Goal: Information Seeking & Learning: Learn about a topic

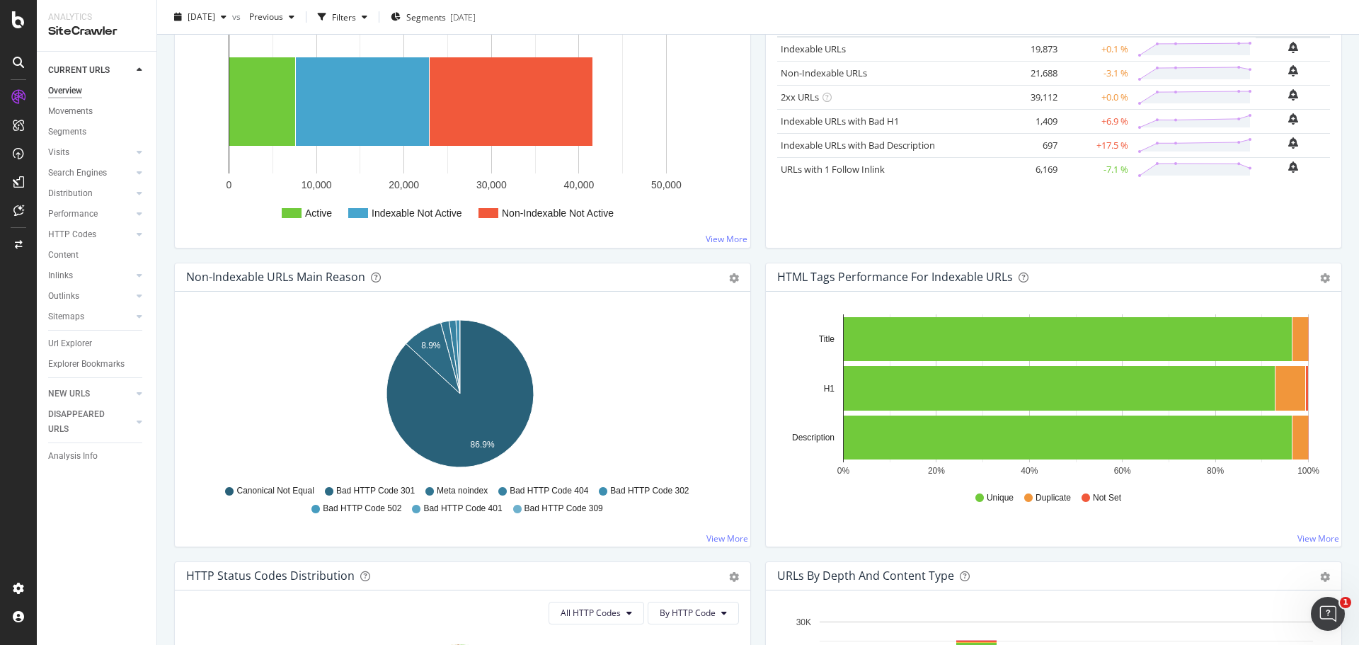
scroll to position [283, 0]
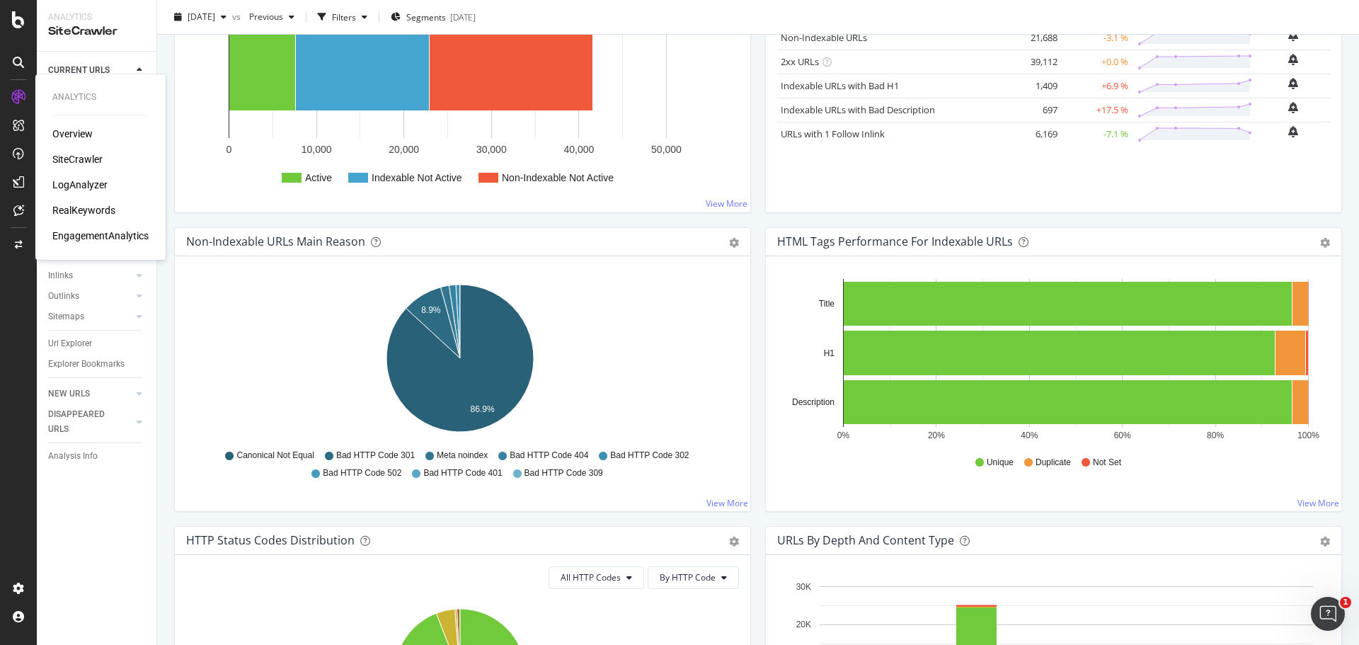
click at [78, 215] on div "RealKeywords" at bounding box center [83, 210] width 63 height 14
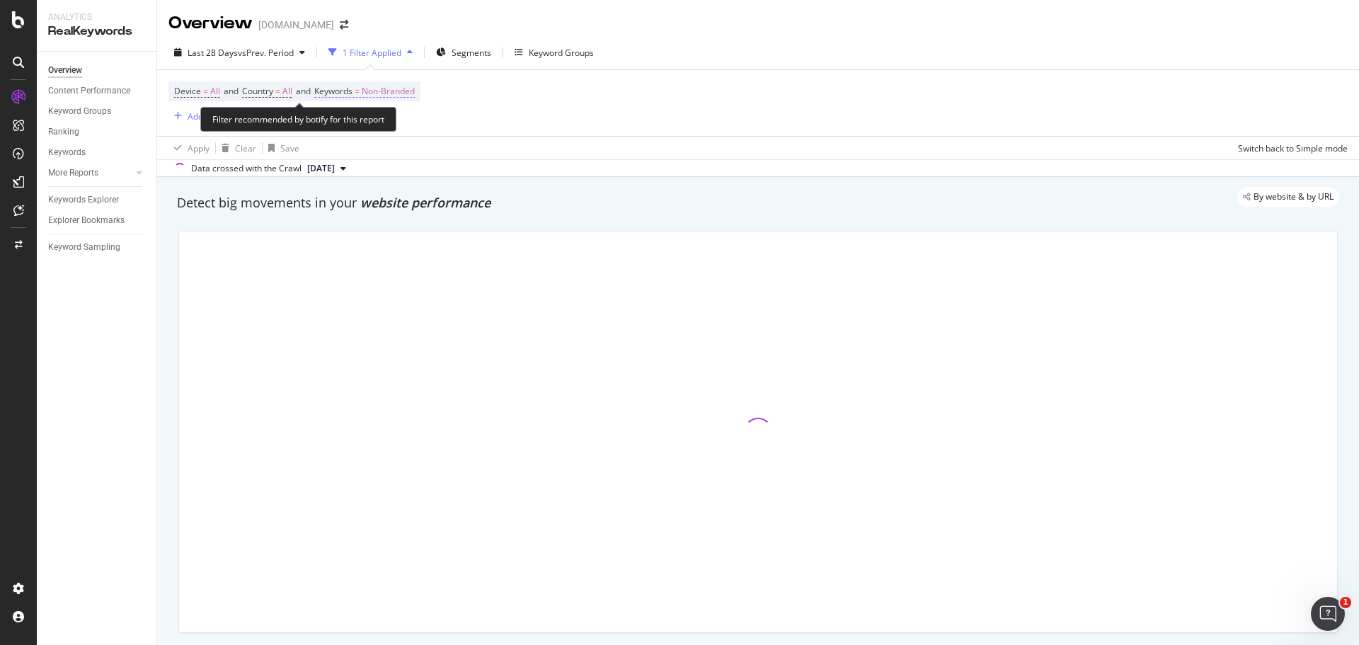
click at [411, 84] on span "Non-Branded" at bounding box center [388, 91] width 53 height 20
click at [383, 120] on span "Non-Branded" at bounding box center [364, 124] width 59 height 12
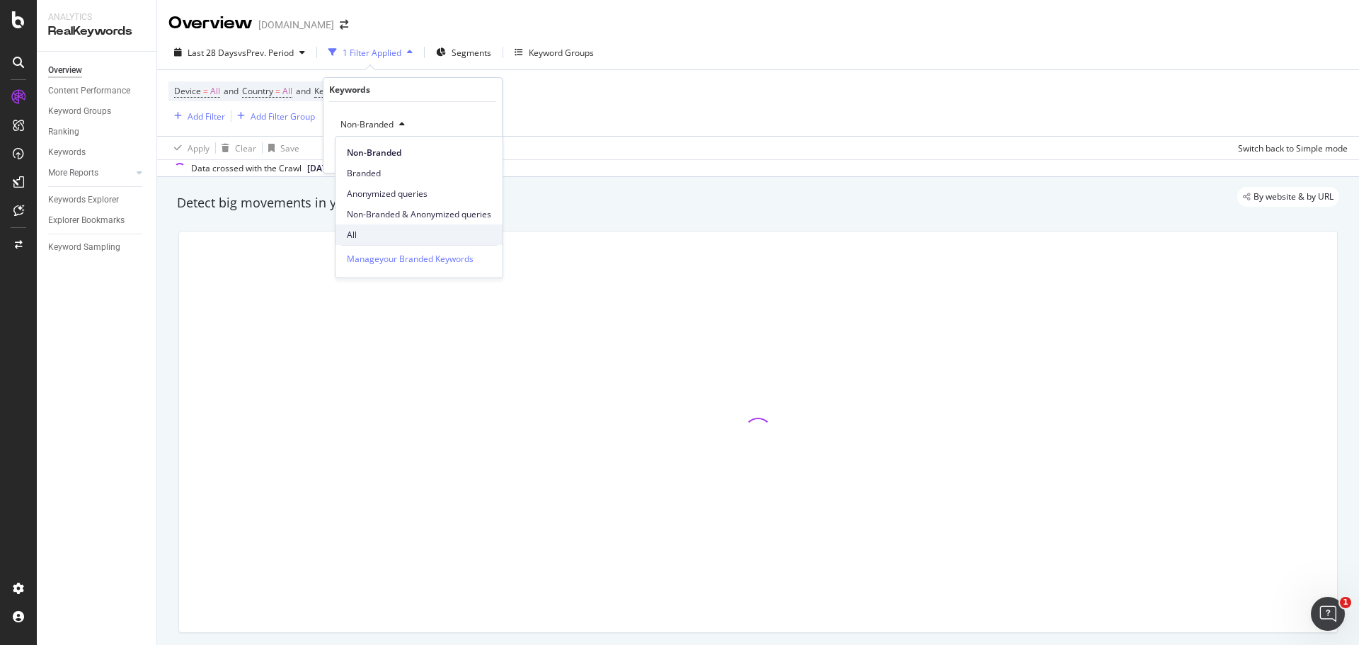
click at [387, 225] on div "All" at bounding box center [419, 234] width 167 height 21
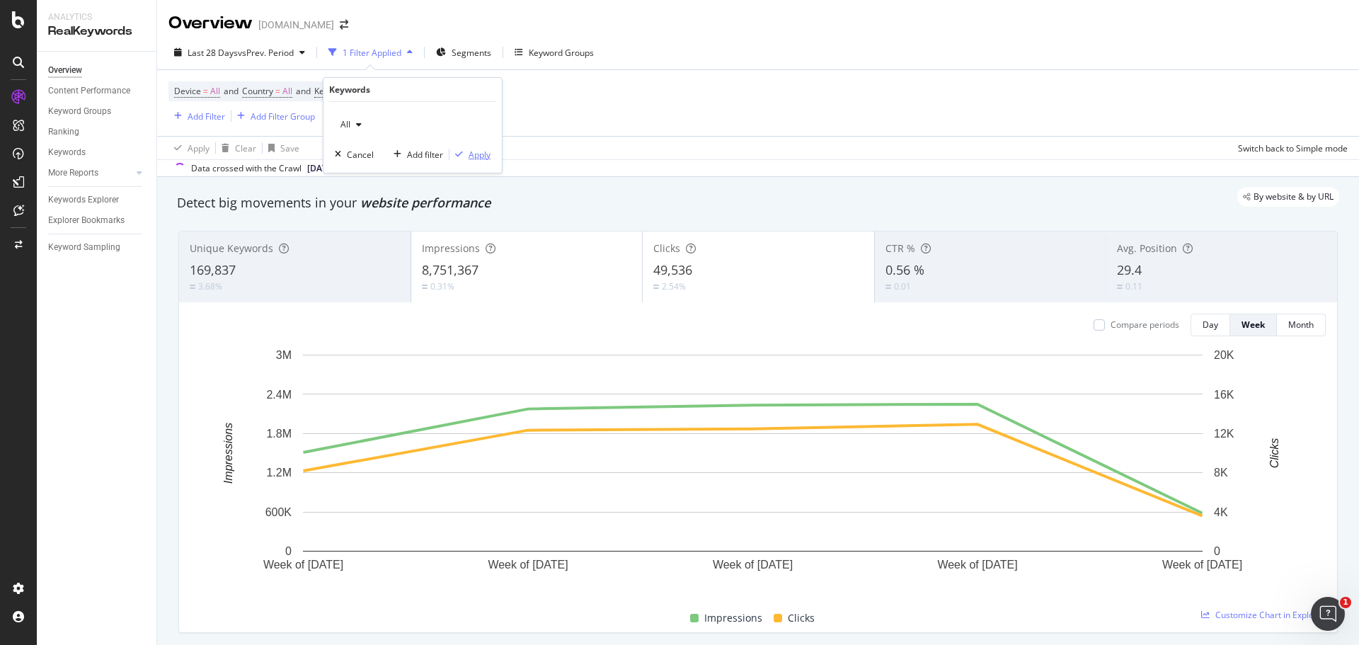
click at [486, 159] on div "Apply" at bounding box center [480, 155] width 22 height 12
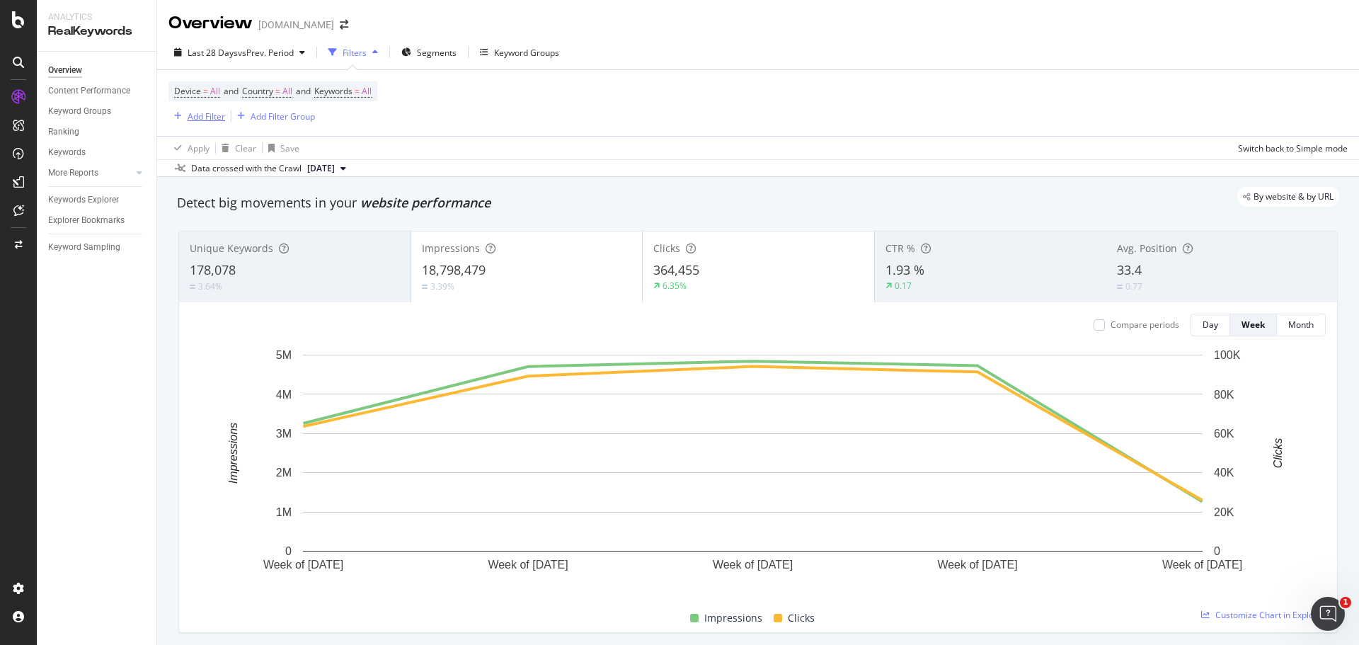
click at [196, 122] on div "Add Filter" at bounding box center [207, 116] width 38 height 12
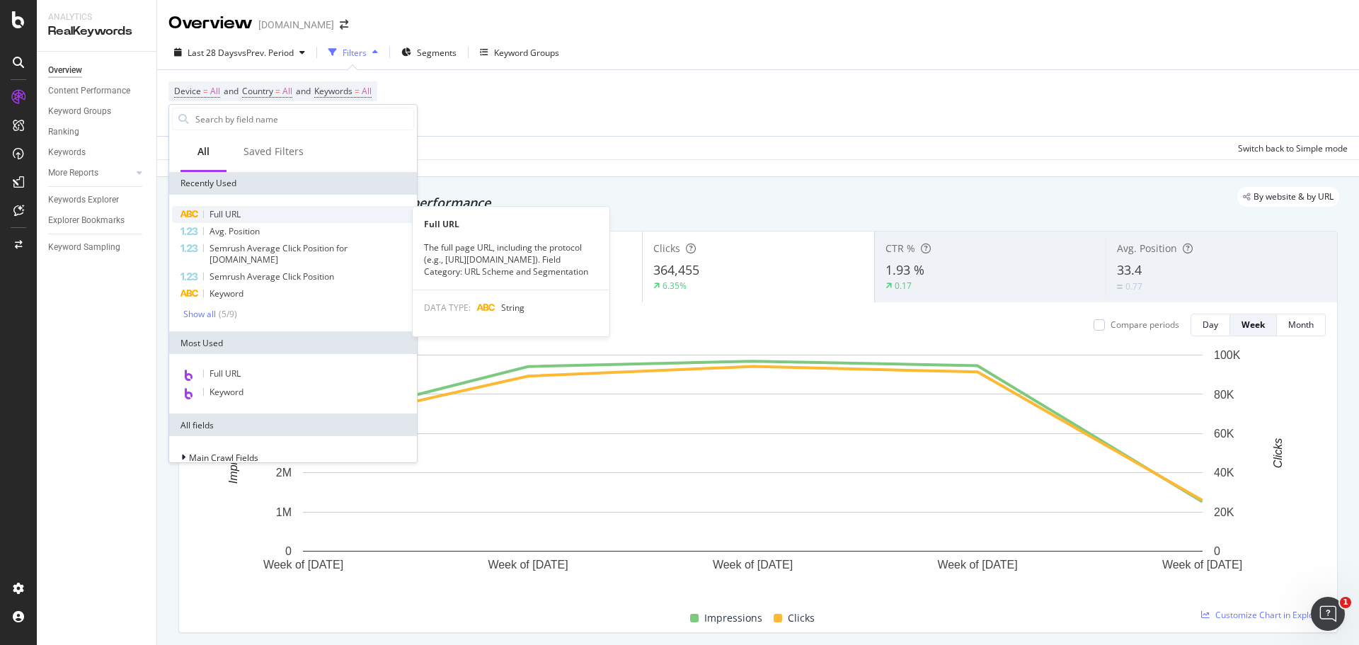
click at [244, 207] on div "Full URL" at bounding box center [293, 214] width 242 height 17
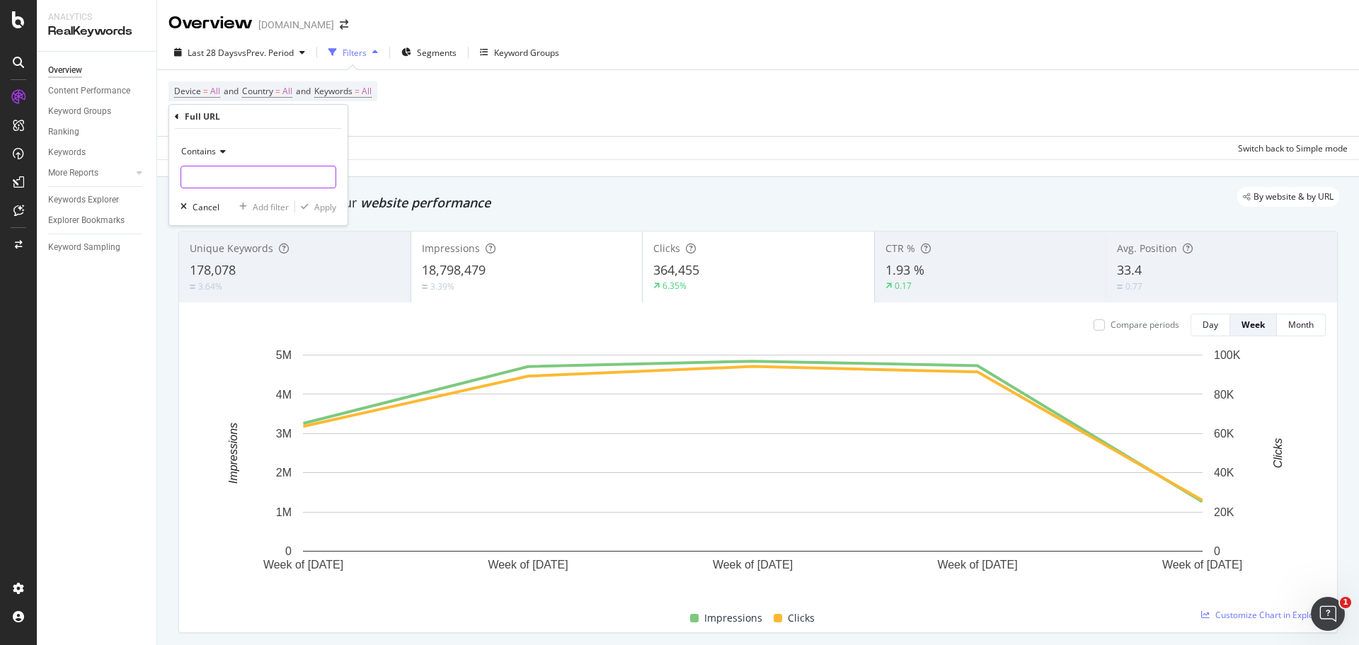
click at [273, 177] on input "text" at bounding box center [258, 177] width 154 height 23
type input "prefn"
click at [321, 205] on div "Apply" at bounding box center [325, 207] width 22 height 12
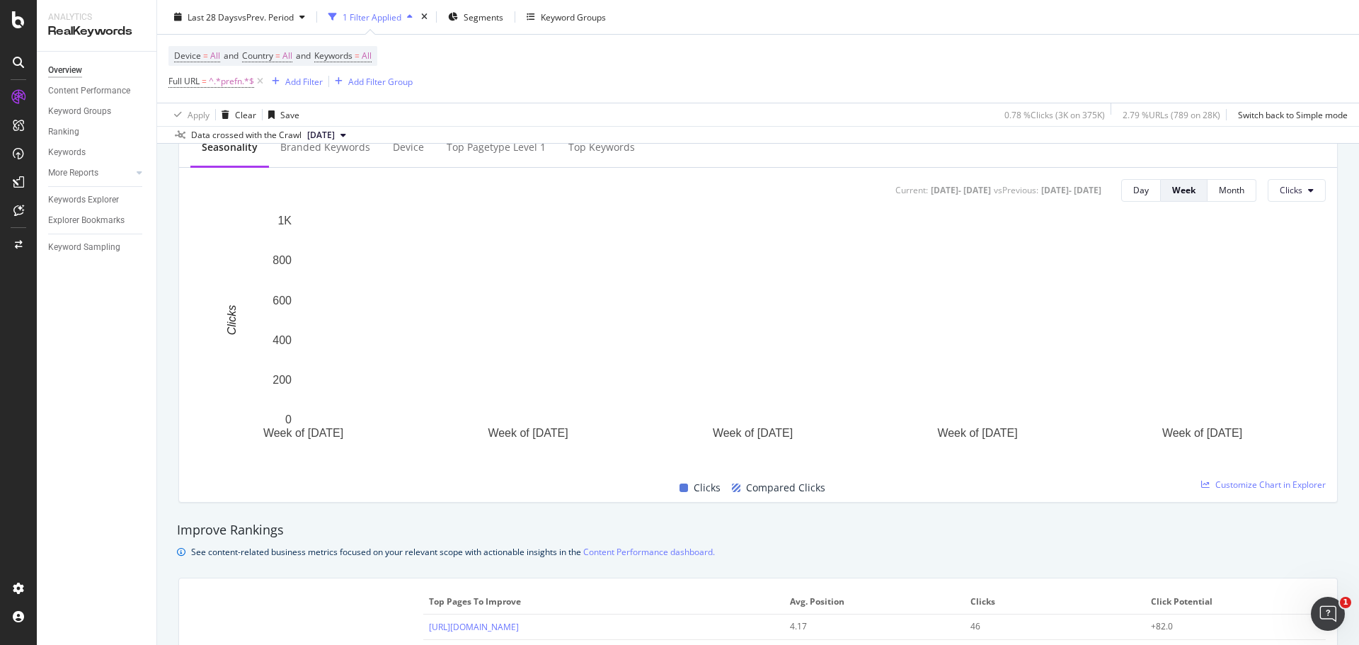
scroll to position [566, 0]
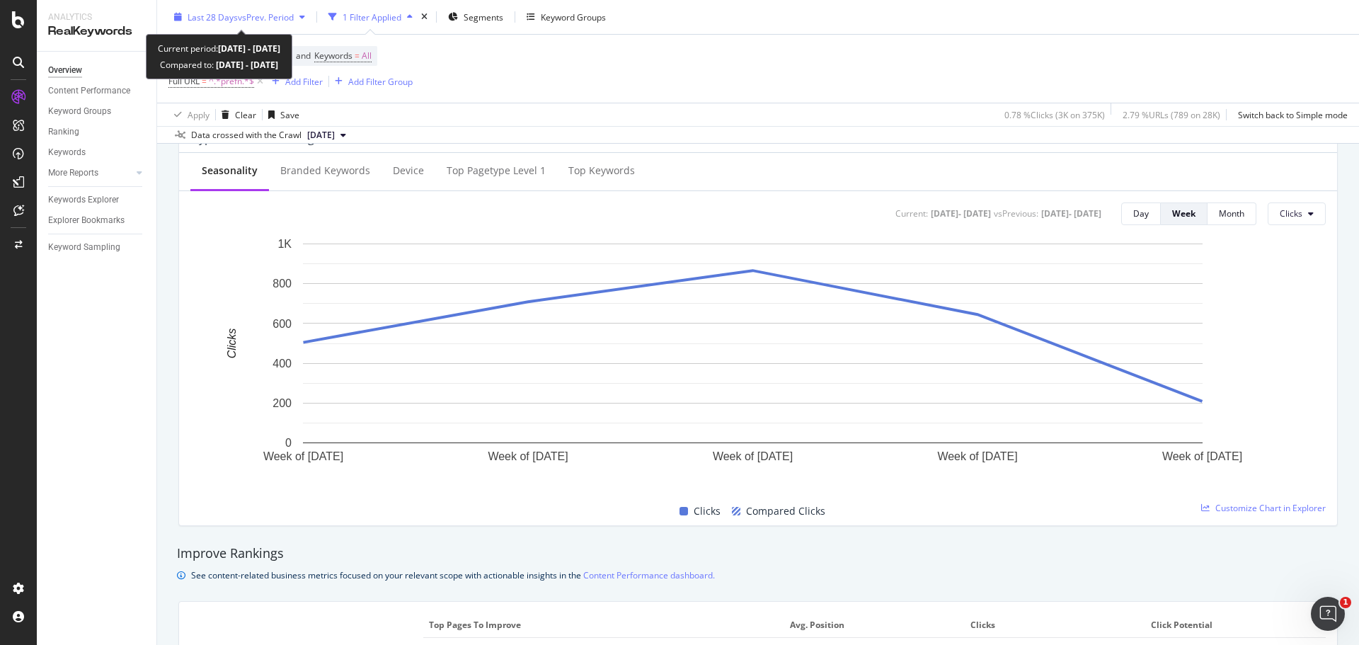
click at [259, 8] on div "Last 28 Days vs Prev. Period" at bounding box center [239, 16] width 142 height 21
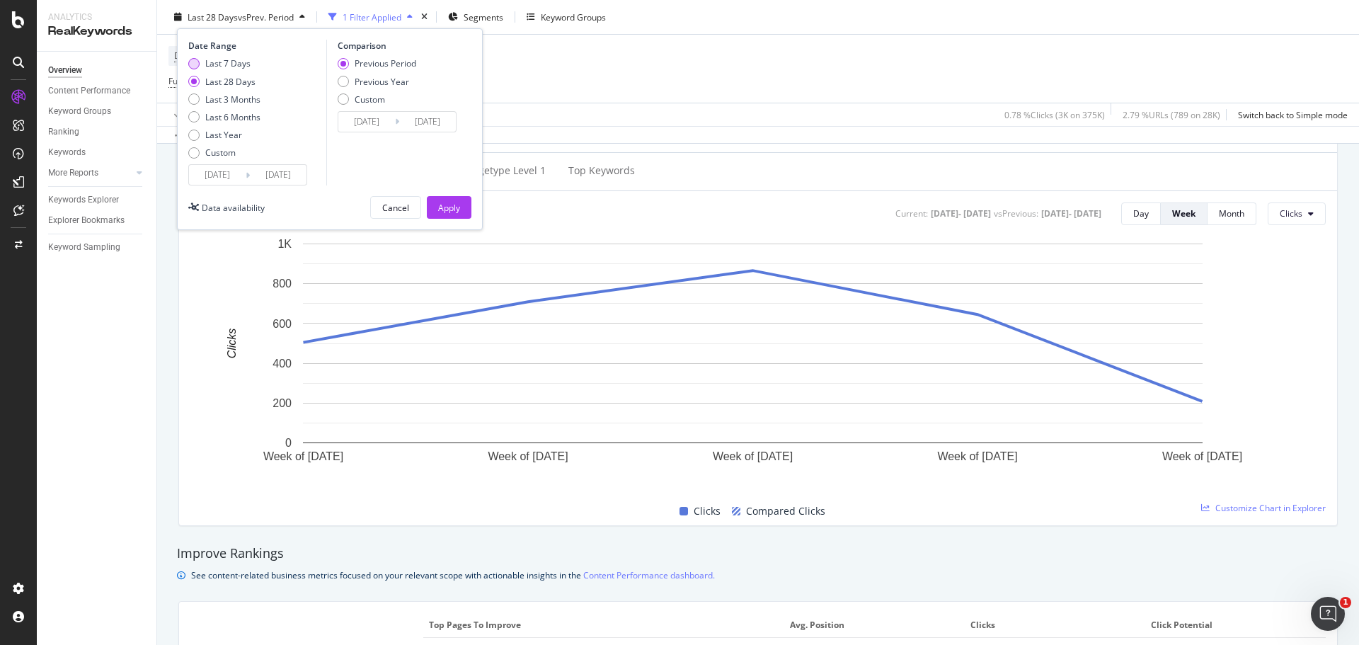
click at [201, 64] on div "Last 7 Days" at bounding box center [224, 63] width 72 height 12
type input "[DATE]"
click at [453, 215] on div "Apply" at bounding box center [449, 207] width 22 height 21
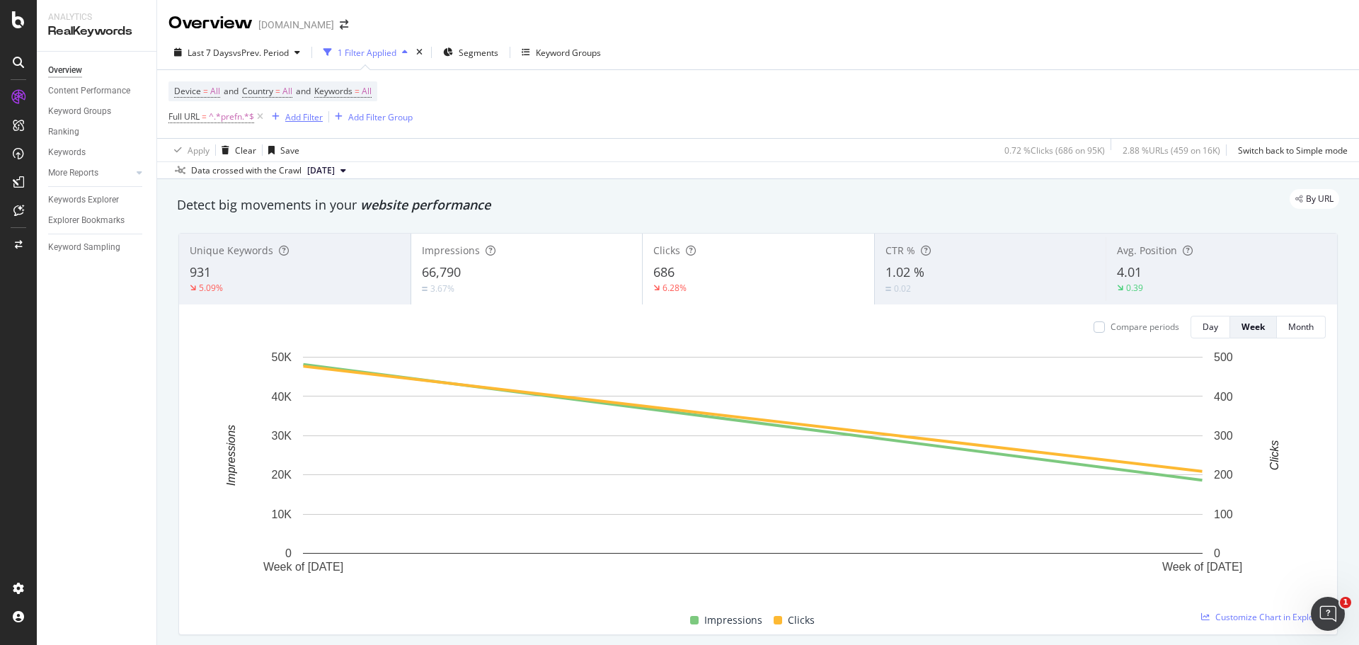
click at [292, 118] on div "Add Filter" at bounding box center [304, 117] width 38 height 12
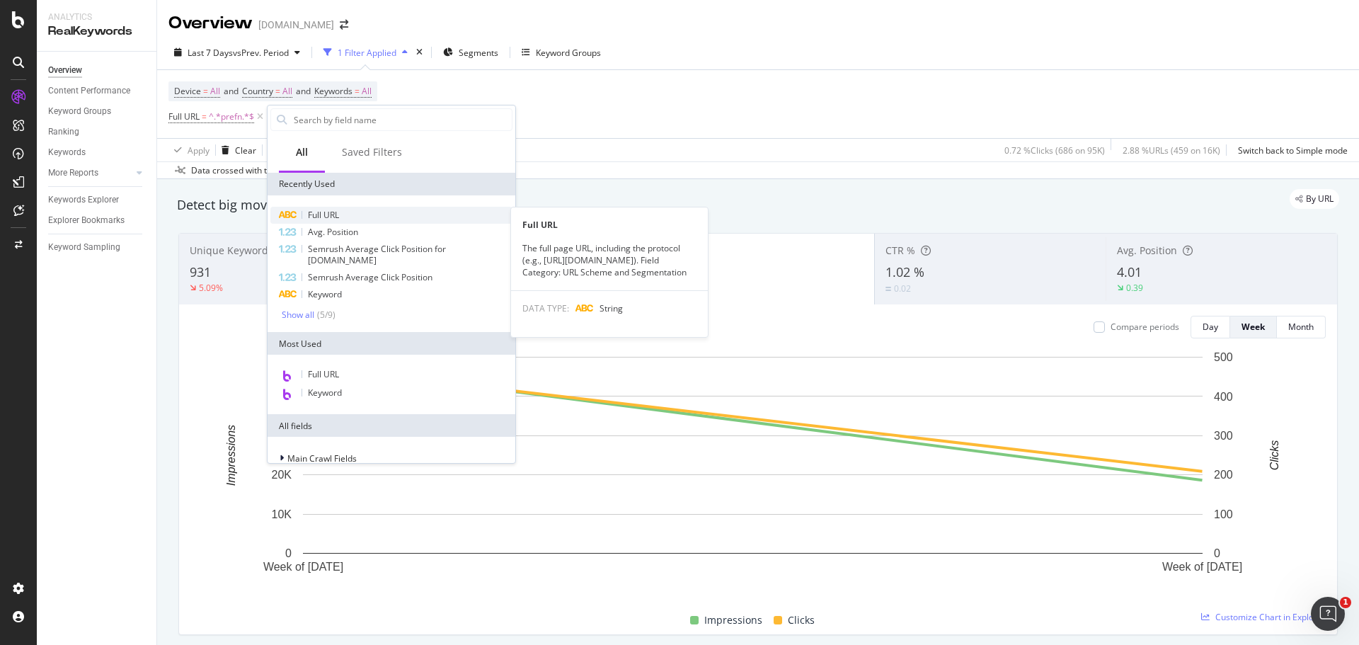
click at [319, 218] on span "Full URL" at bounding box center [323, 215] width 31 height 12
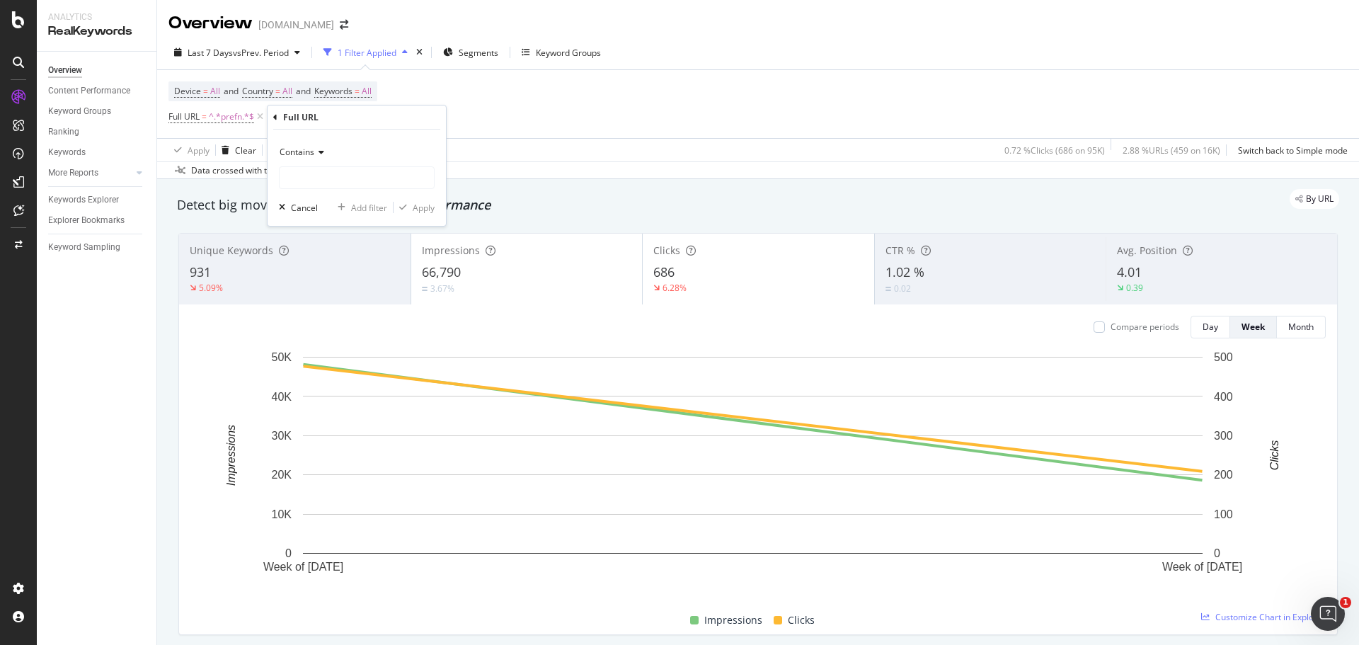
click at [304, 151] on span "Contains" at bounding box center [297, 152] width 35 height 12
click at [359, 304] on div "Doesn't contain" at bounding box center [357, 310] width 151 height 18
click at [353, 176] on input "text" at bounding box center [357, 177] width 154 height 23
type input "collection"
click at [429, 212] on div "Apply" at bounding box center [424, 208] width 22 height 12
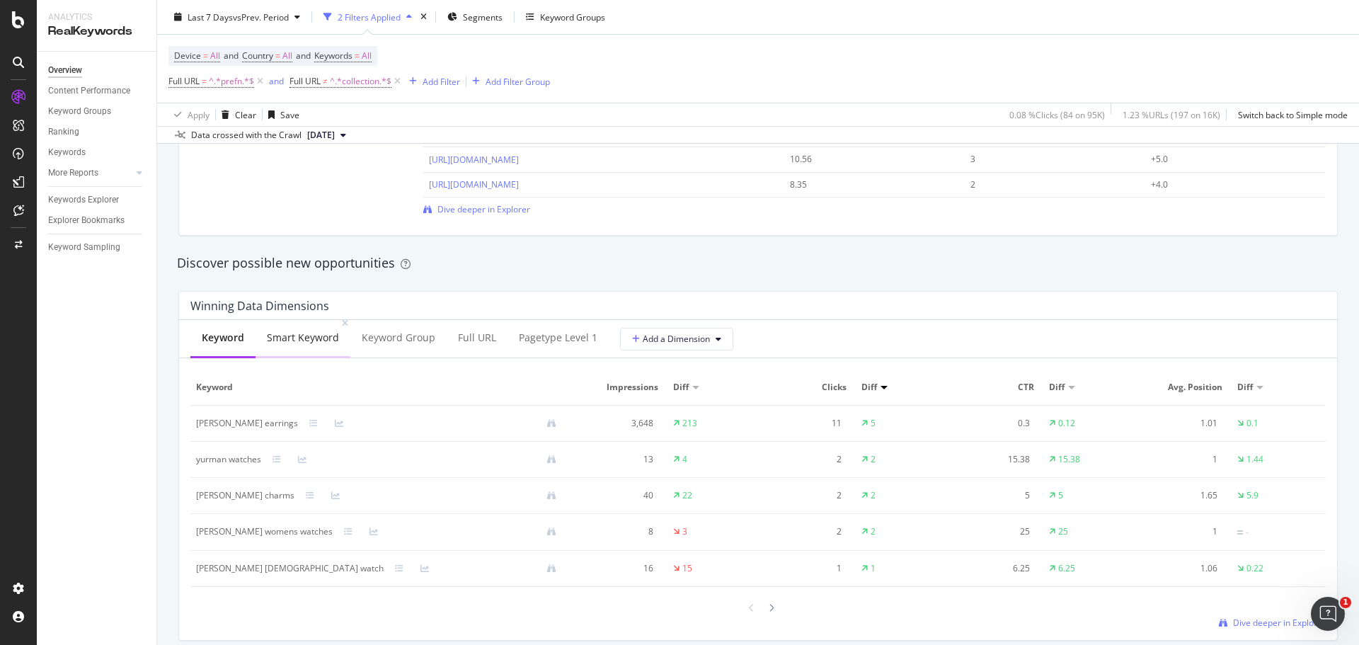
scroll to position [1133, 0]
click at [339, 343] on div "Smart Keyword" at bounding box center [303, 339] width 95 height 39
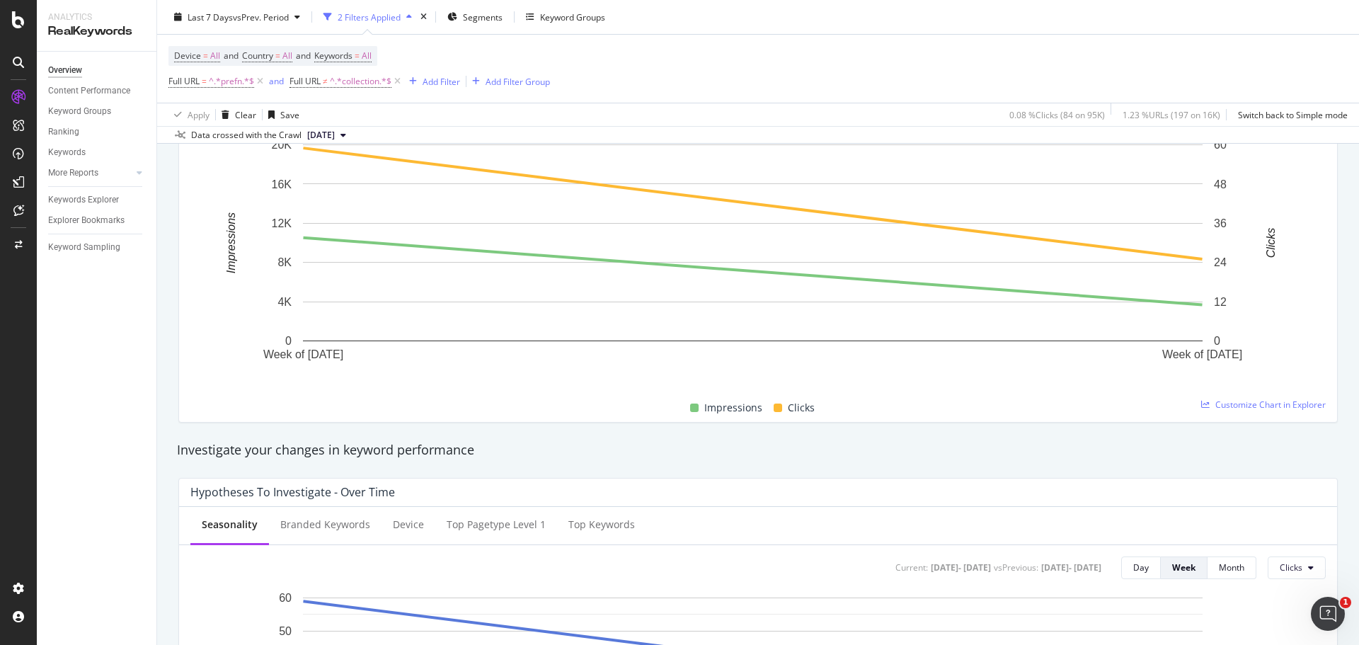
scroll to position [0, 0]
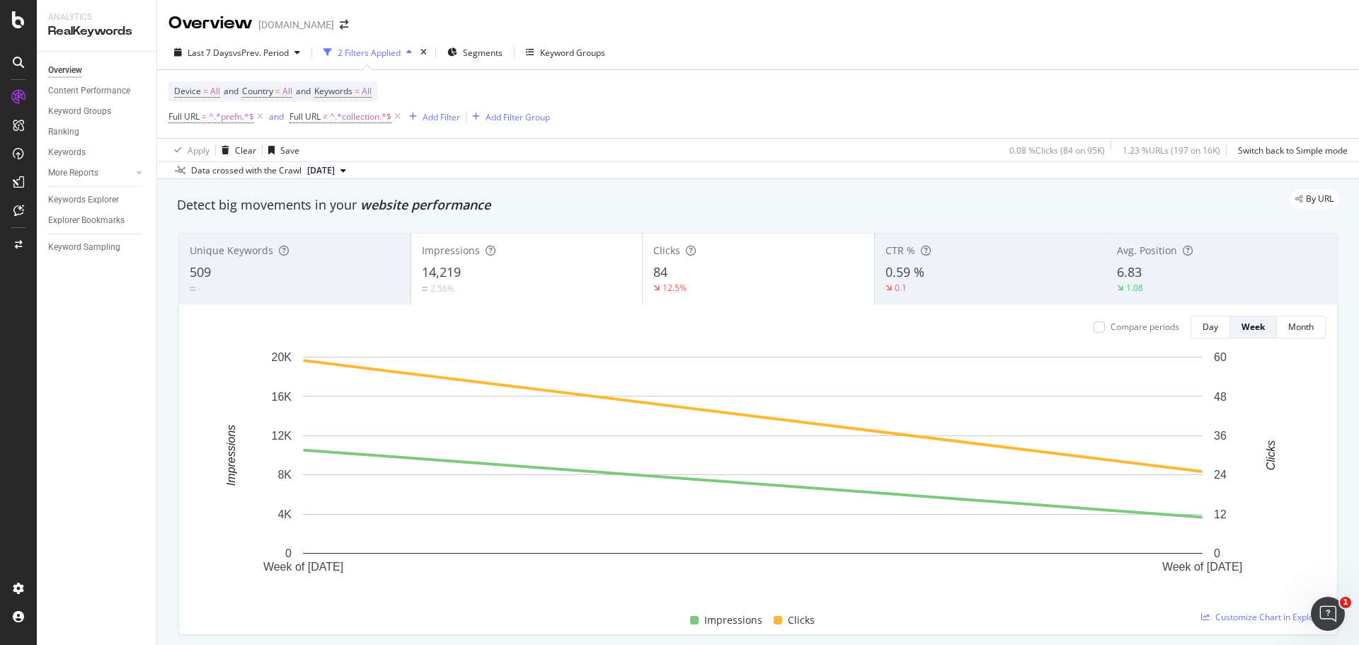
click at [454, 132] on div "Device = All and Country = All and Keywords = All Full URL = ^.*prefn.*$ and Fu…" at bounding box center [757, 104] width 1179 height 68
click at [435, 124] on div "Add Filter" at bounding box center [432, 117] width 57 height 16
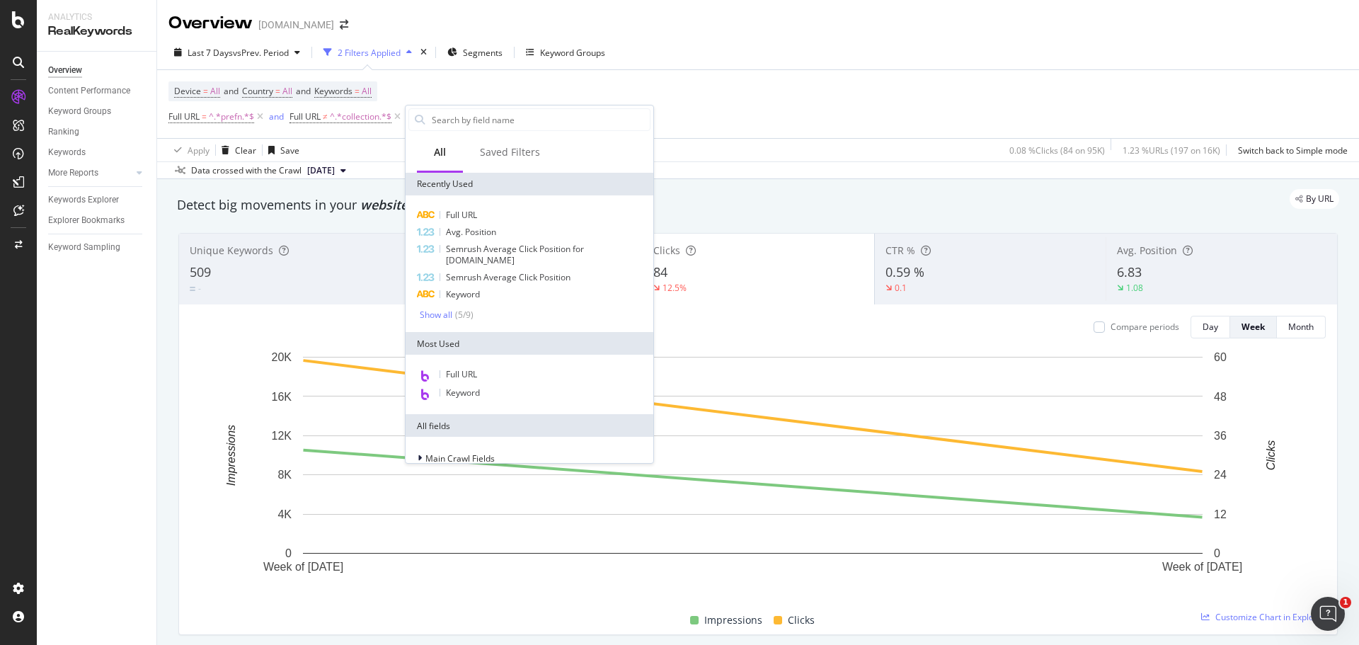
click at [559, 92] on div "Device = All and Country = All and Keywords = All Full URL = ^.*prefn.*$ and Fu…" at bounding box center [757, 104] width 1179 height 68
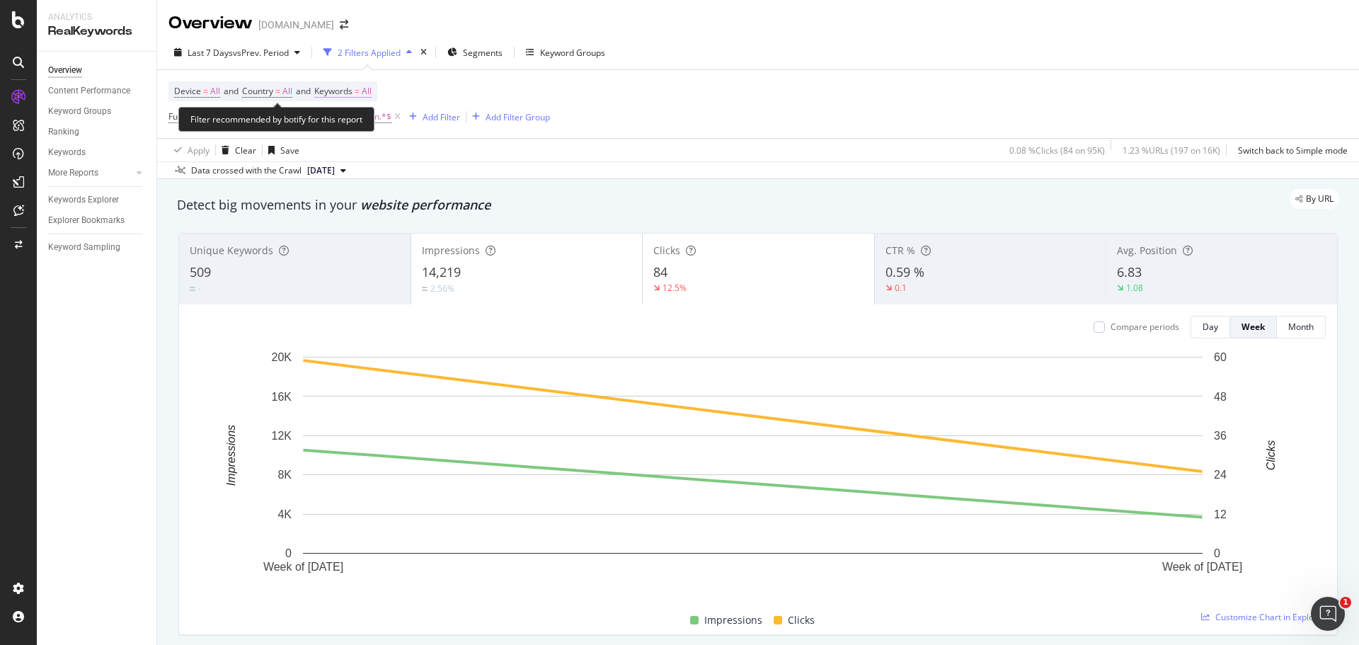
click at [372, 91] on span "All" at bounding box center [367, 91] width 10 height 20
click at [359, 121] on icon "button" at bounding box center [359, 124] width 6 height 8
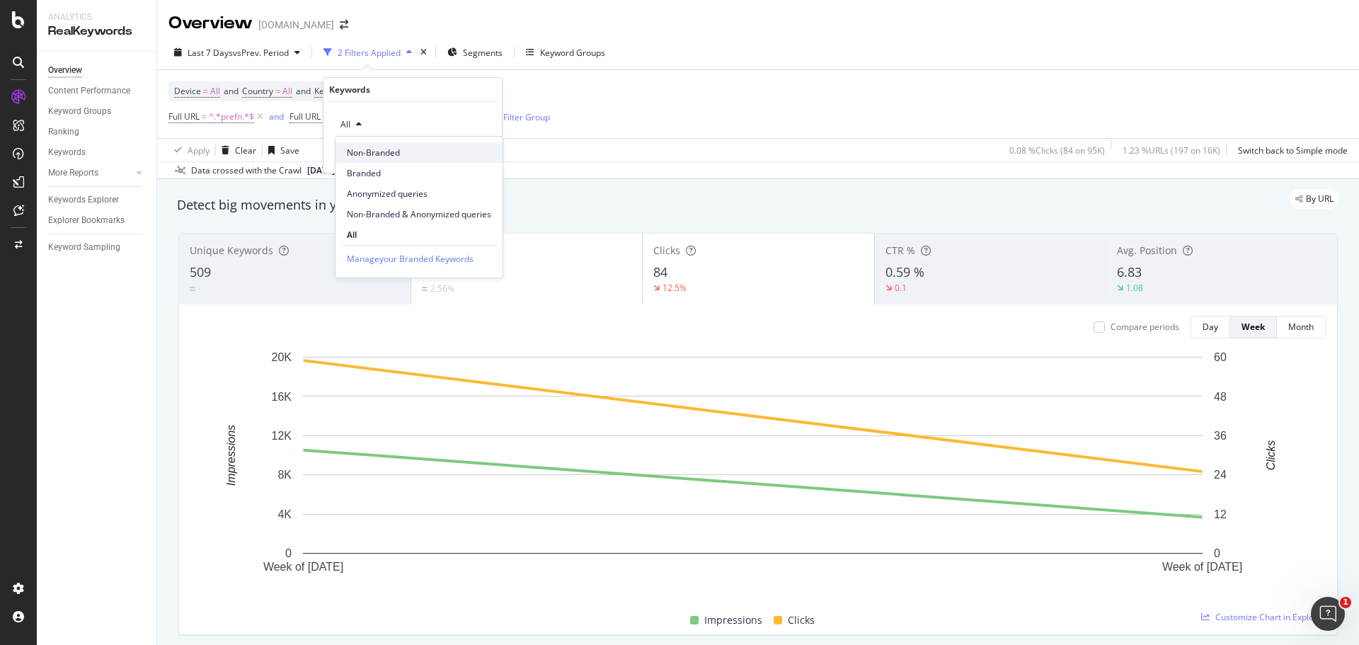
click at [418, 147] on span "Non-Branded" at bounding box center [419, 153] width 144 height 13
click at [479, 154] on div "Apply" at bounding box center [480, 155] width 22 height 12
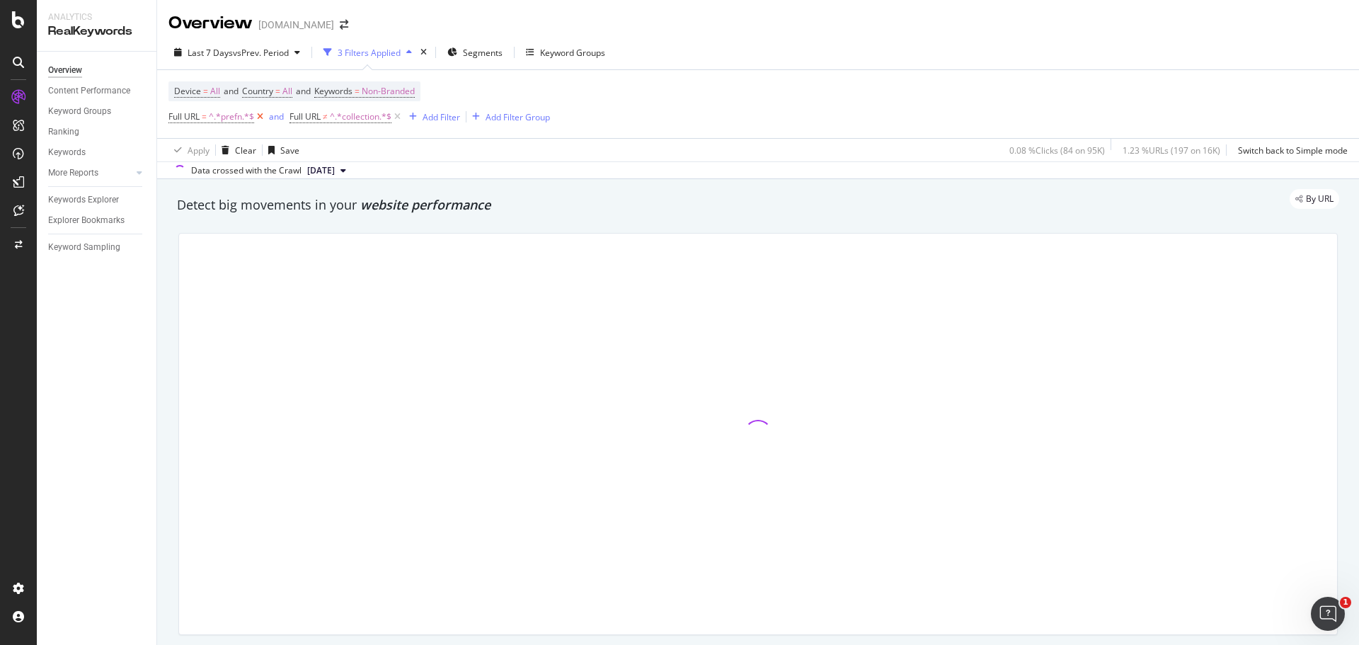
click at [254, 120] on icon at bounding box center [260, 117] width 12 height 14
click at [267, 115] on span "^.*collection.*$" at bounding box center [240, 117] width 62 height 20
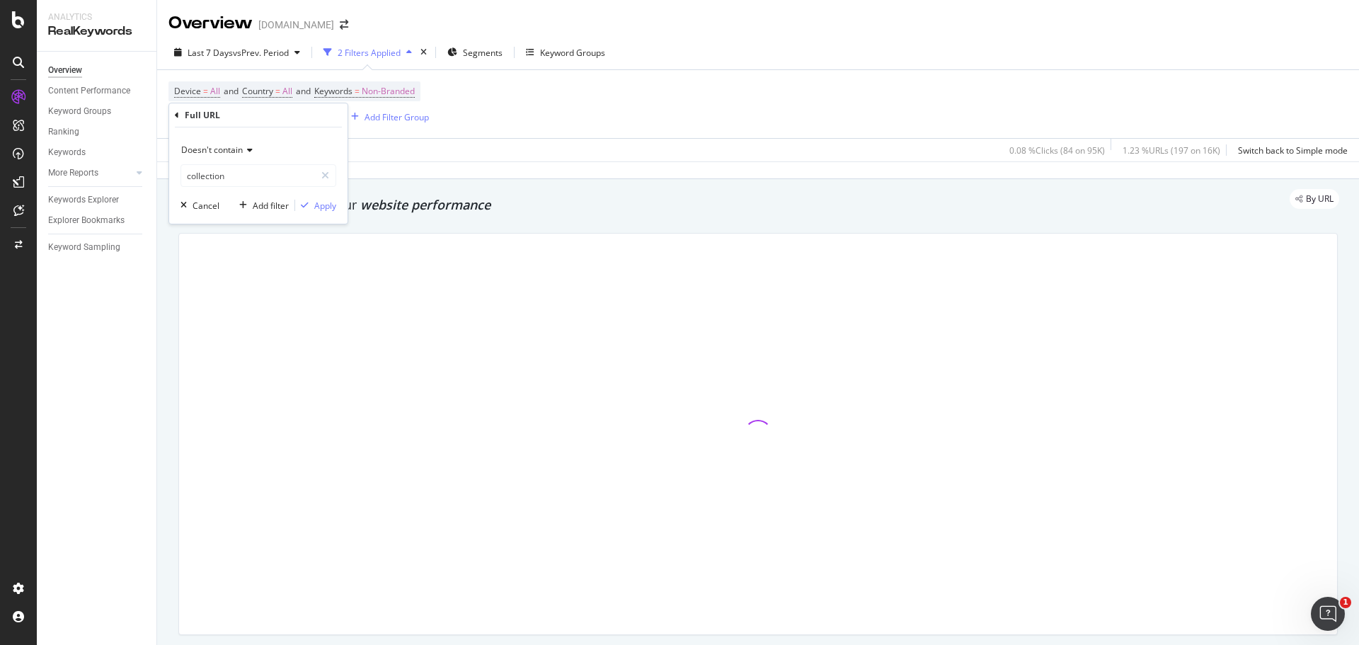
click at [550, 130] on div "Device = All and Country = All and Keywords = Non-Branded Full URL ≠ ^.*collect…" at bounding box center [757, 104] width 1179 height 68
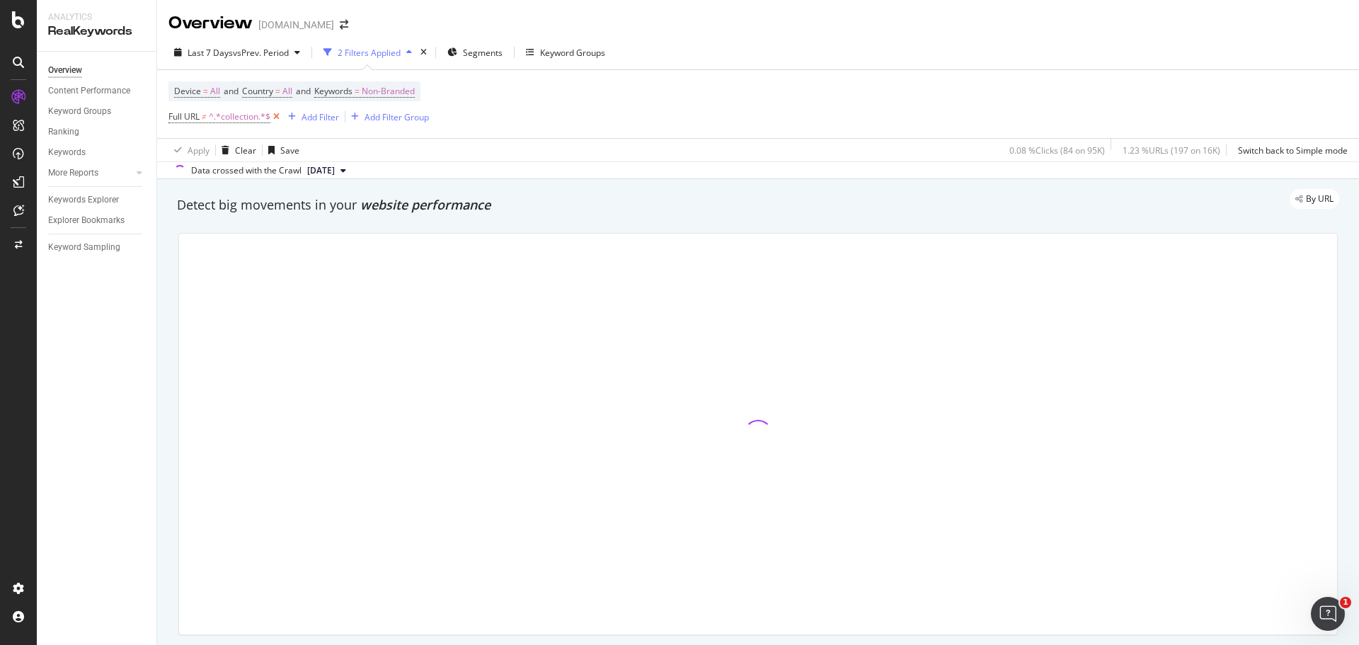
click at [278, 117] on icon at bounding box center [276, 117] width 12 height 14
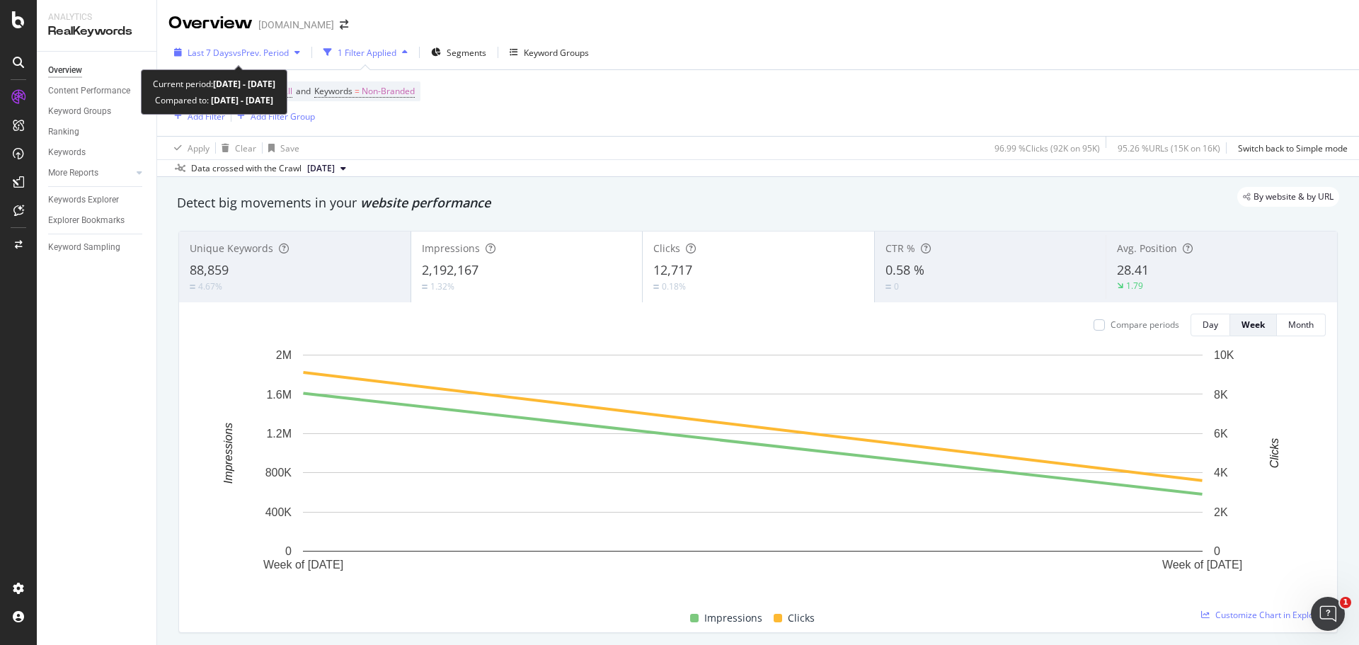
click at [258, 59] on div "Last 7 Days vs Prev. Period" at bounding box center [236, 52] width 137 height 21
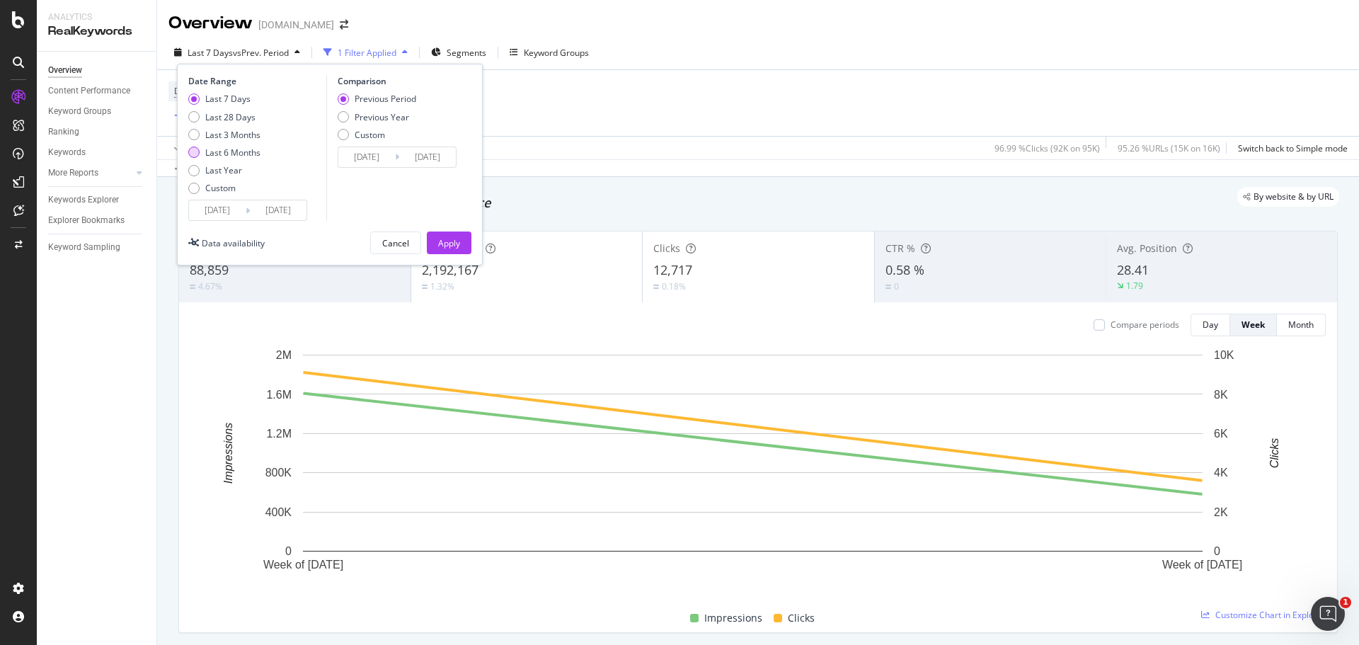
click at [201, 154] on div "Last 6 Months" at bounding box center [224, 153] width 72 height 12
type input "[DATE]"
click at [460, 236] on button "Apply" at bounding box center [449, 242] width 45 height 23
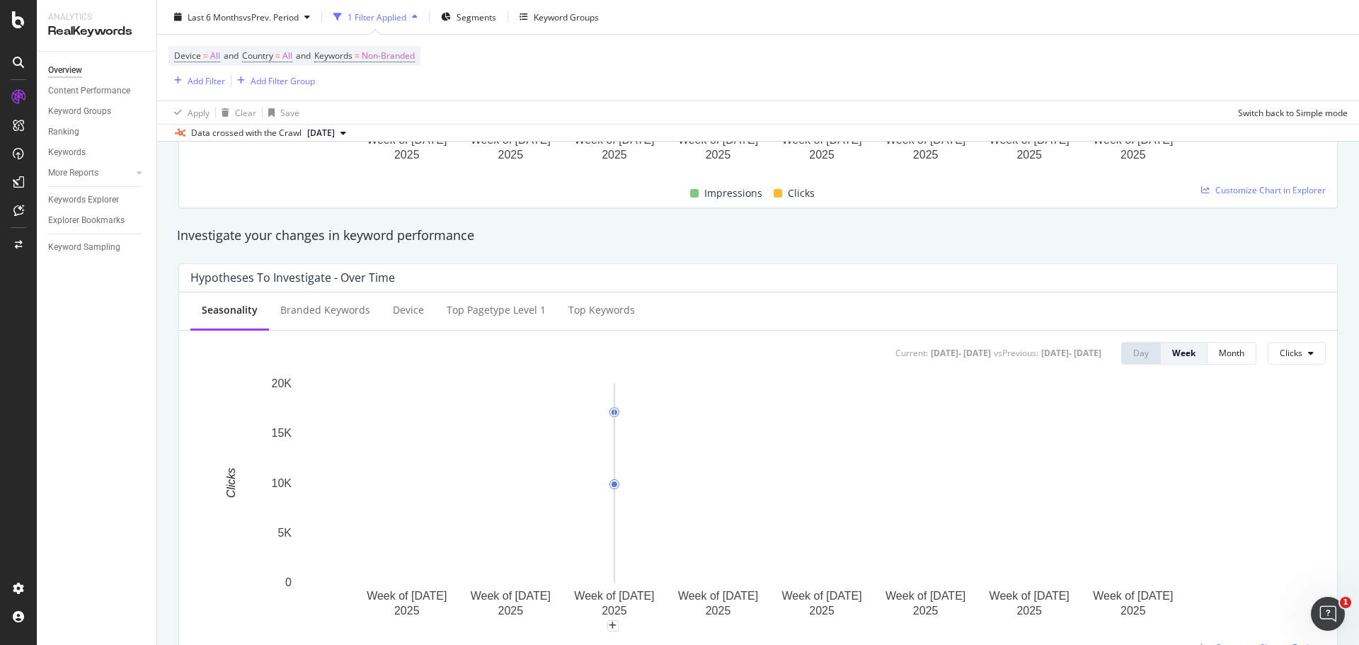
scroll to position [71, 0]
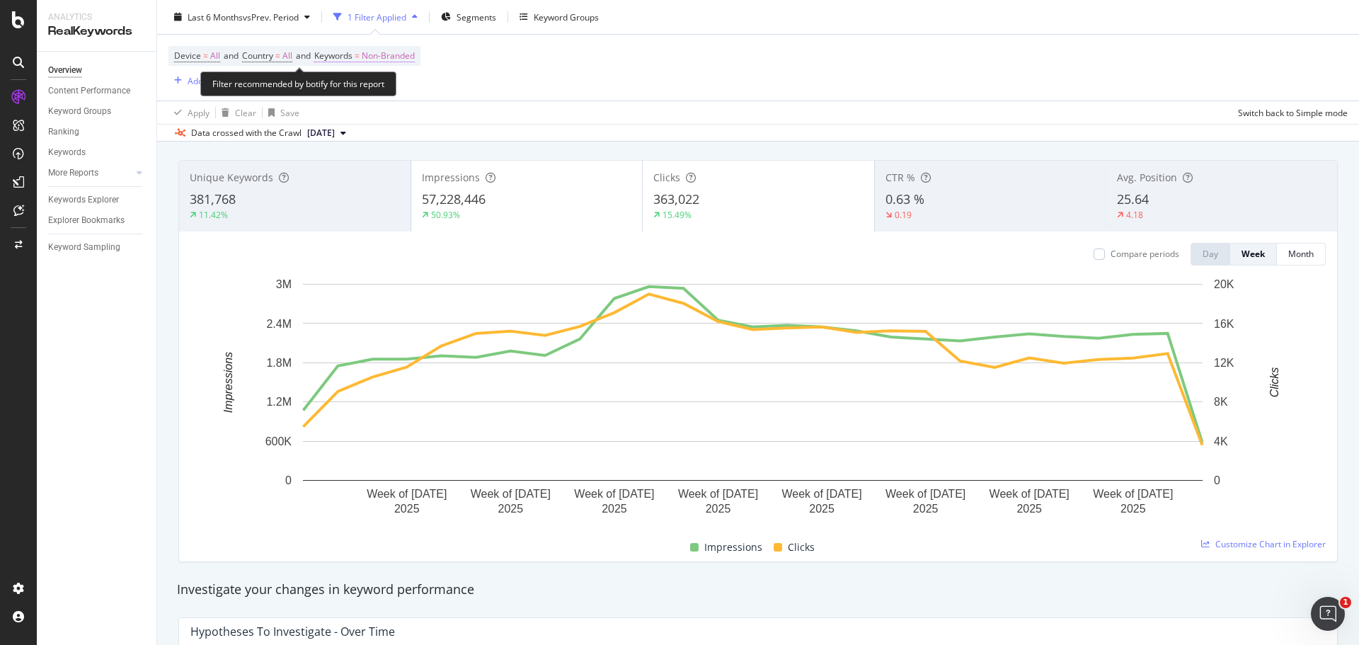
click at [398, 55] on span "Non-Branded" at bounding box center [388, 56] width 53 height 20
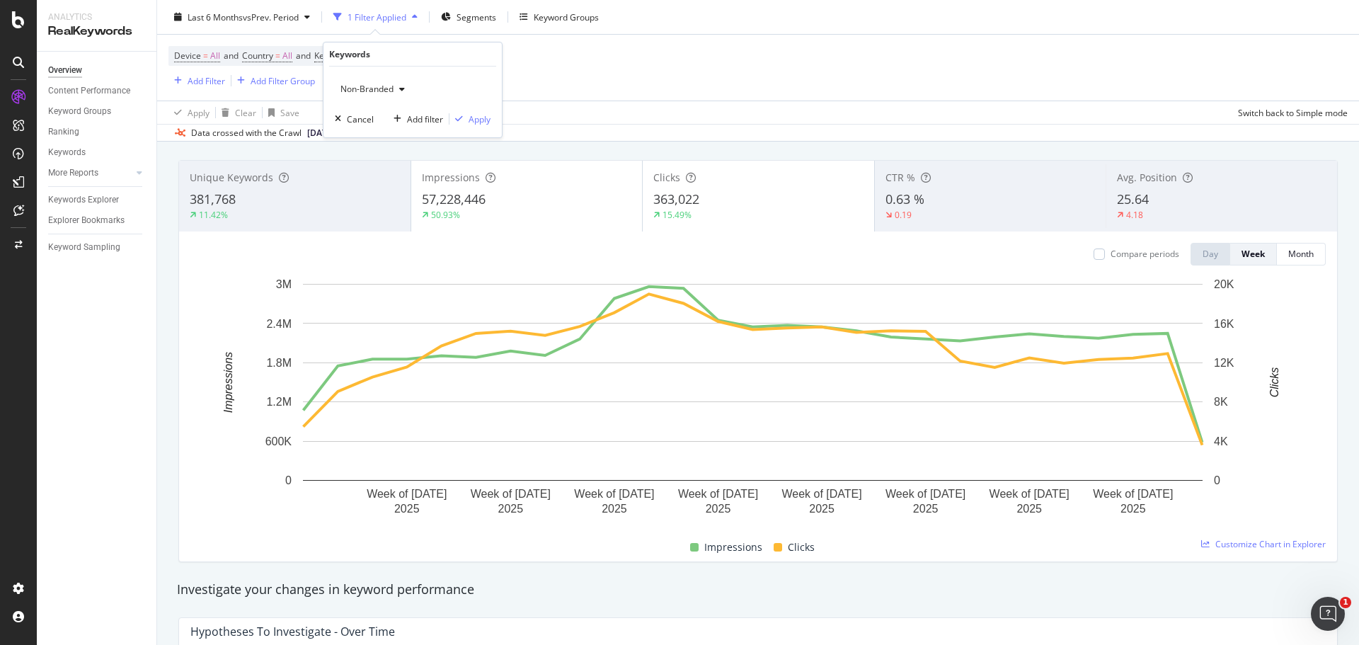
click at [372, 82] on div "Non-Branded" at bounding box center [373, 89] width 76 height 21
click at [380, 138] on span "Branded" at bounding box center [419, 138] width 144 height 13
click at [479, 114] on div "Apply" at bounding box center [480, 119] width 22 height 12
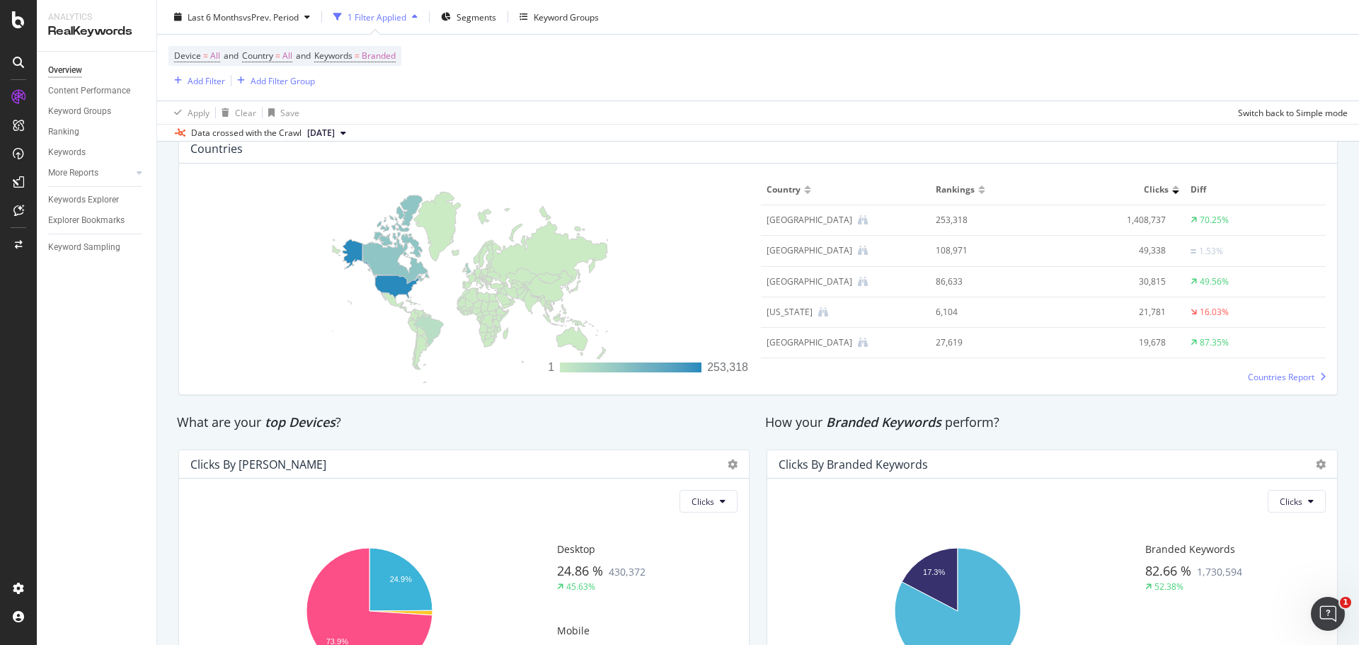
scroll to position [2224, 0]
